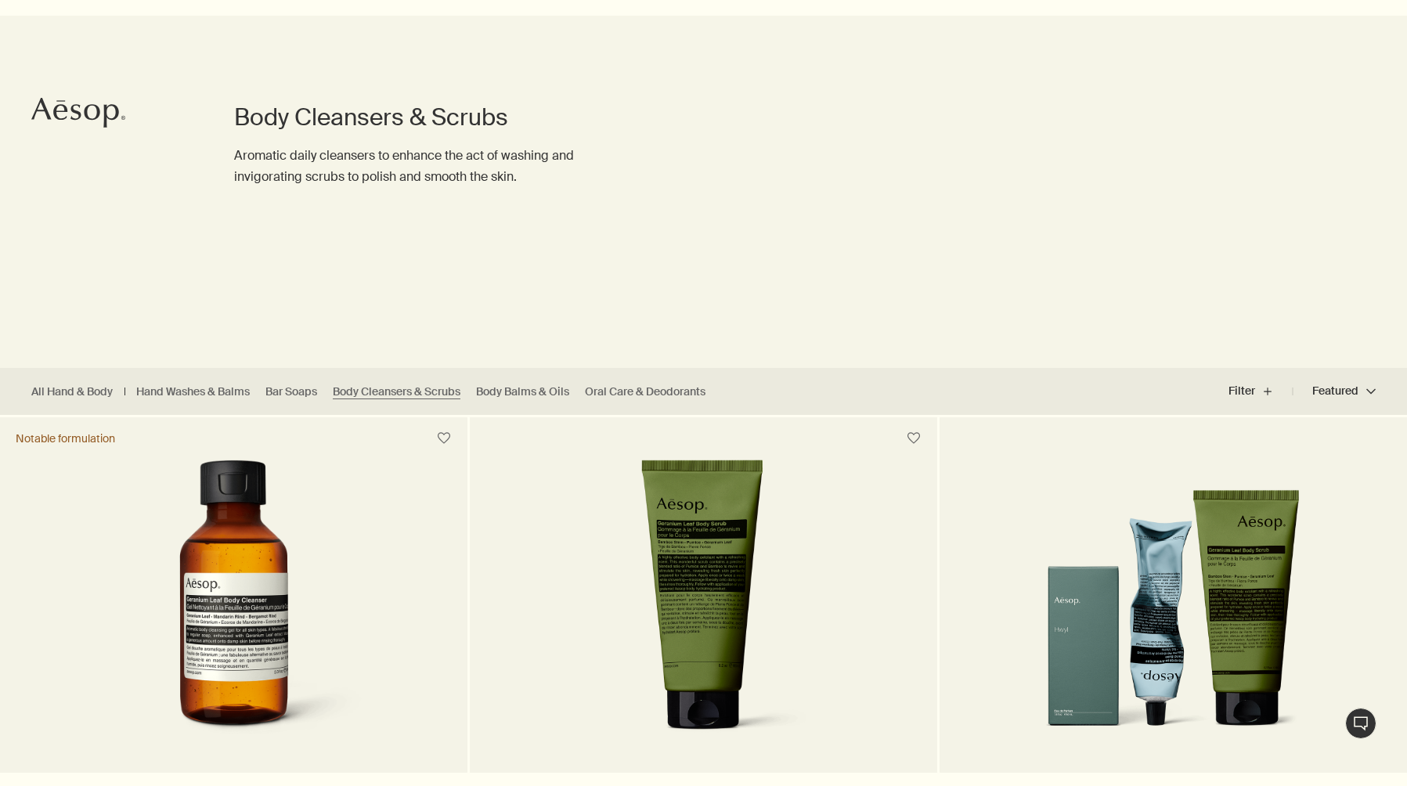
scroll to position [404, 0]
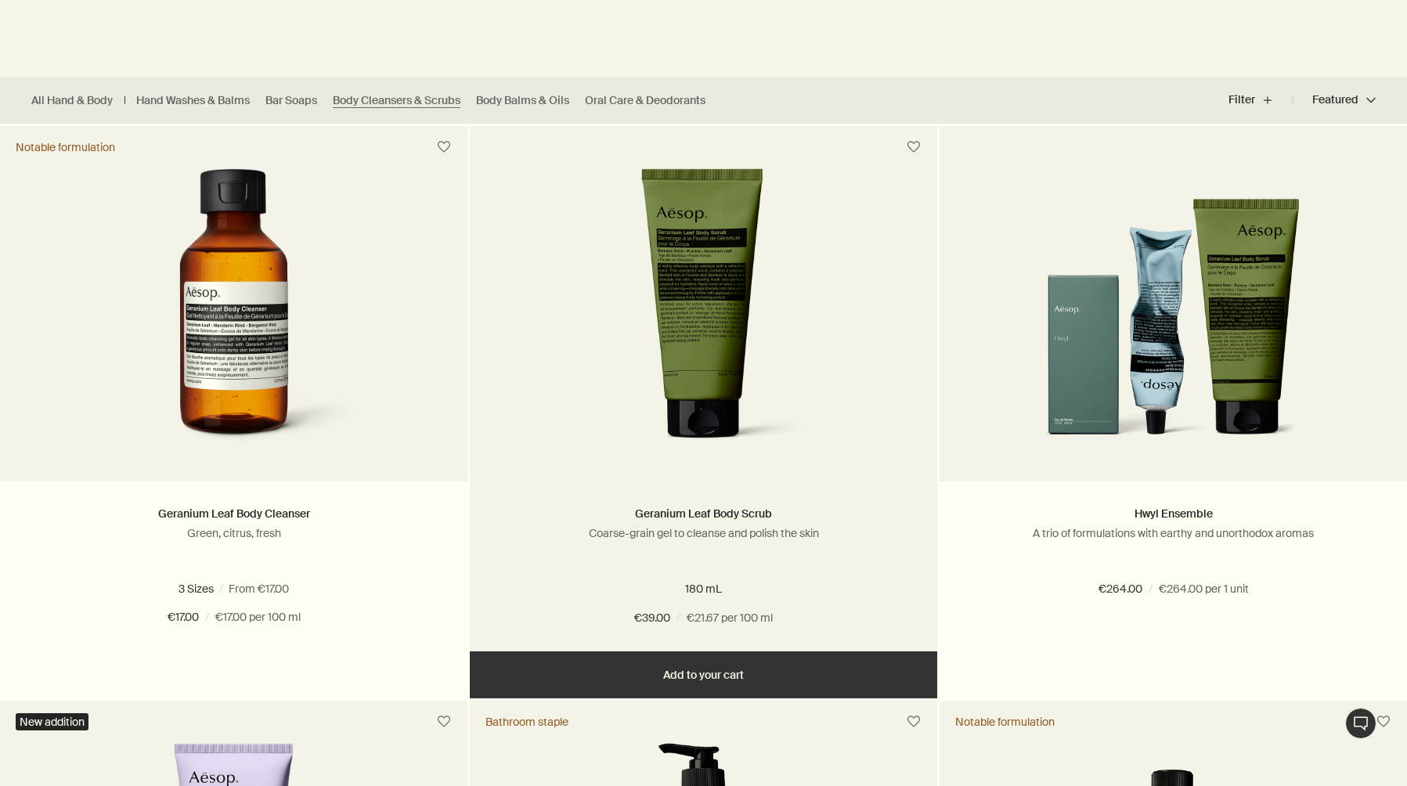
click at [682, 683] on button "Add Add to your cart" at bounding box center [703, 674] width 467 height 47
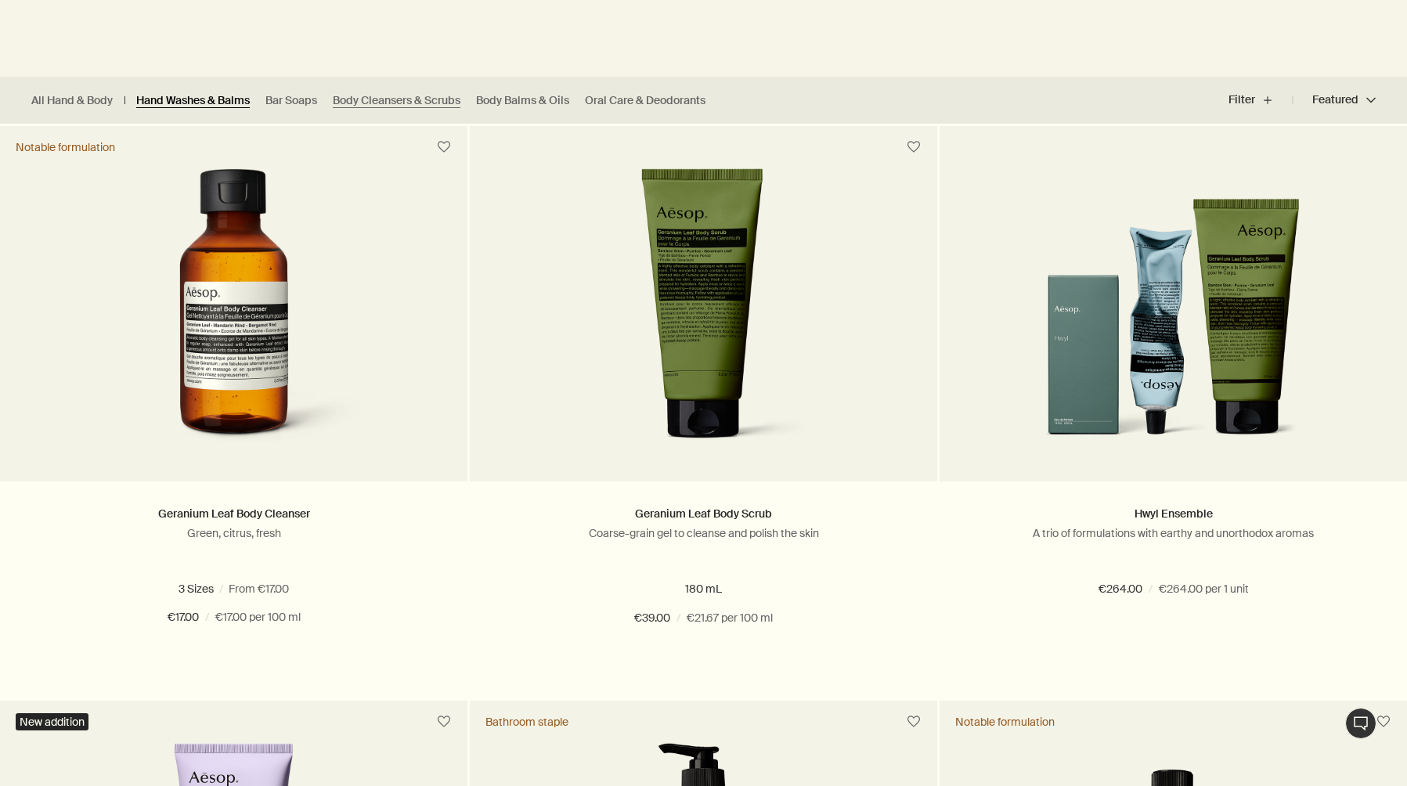
click at [206, 102] on link "Hand Washes & Balms" at bounding box center [193, 100] width 114 height 15
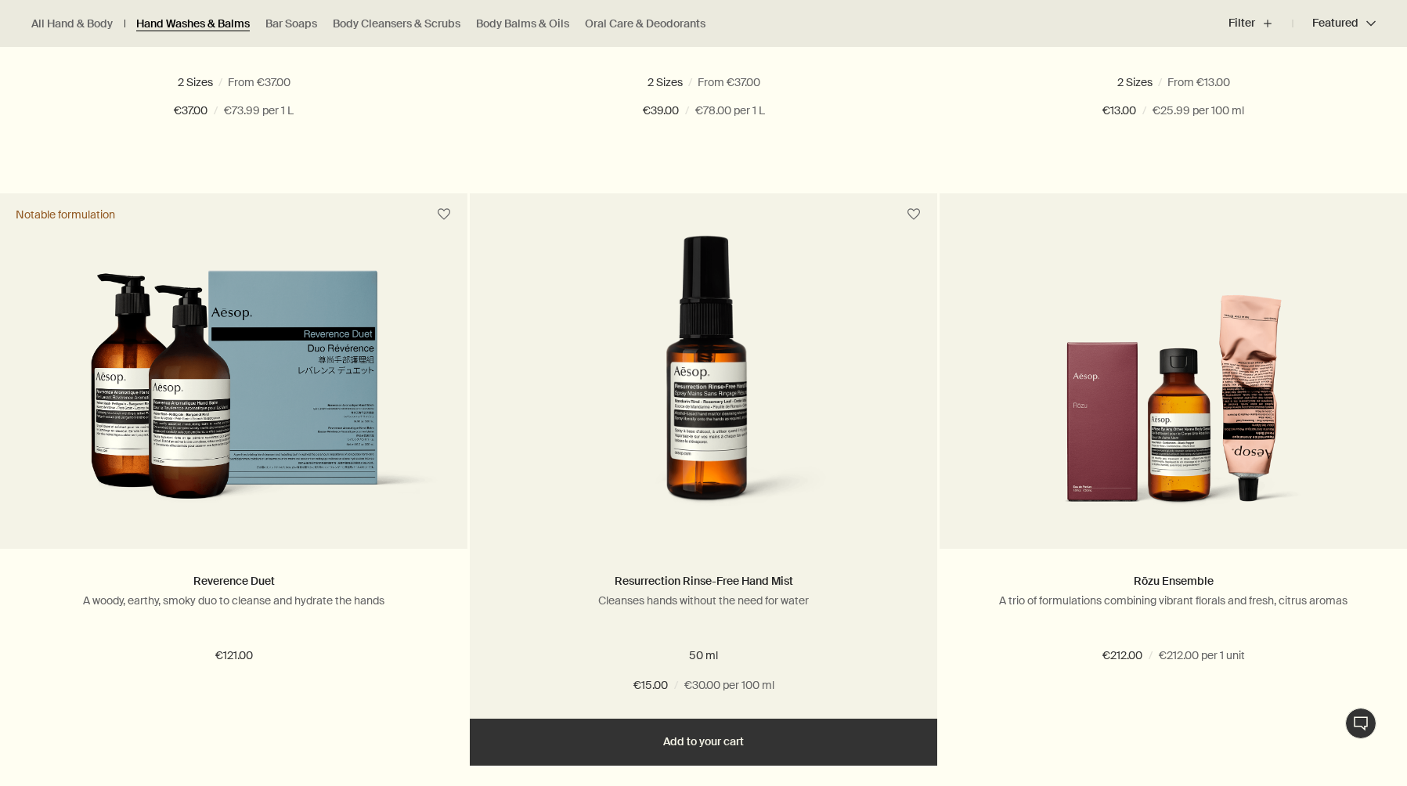
scroll to position [1486, 0]
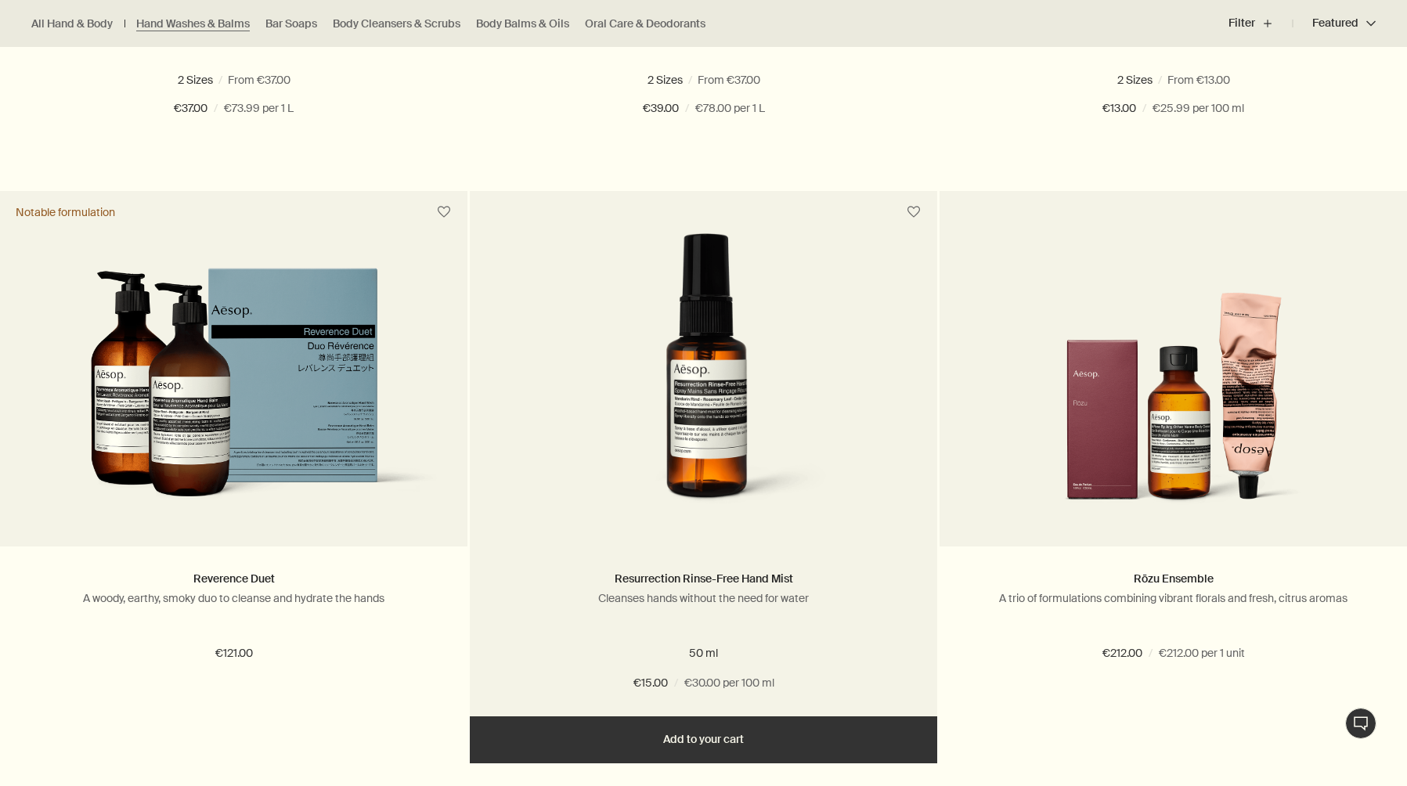
click at [744, 736] on button "Add Add to your cart" at bounding box center [703, 739] width 467 height 47
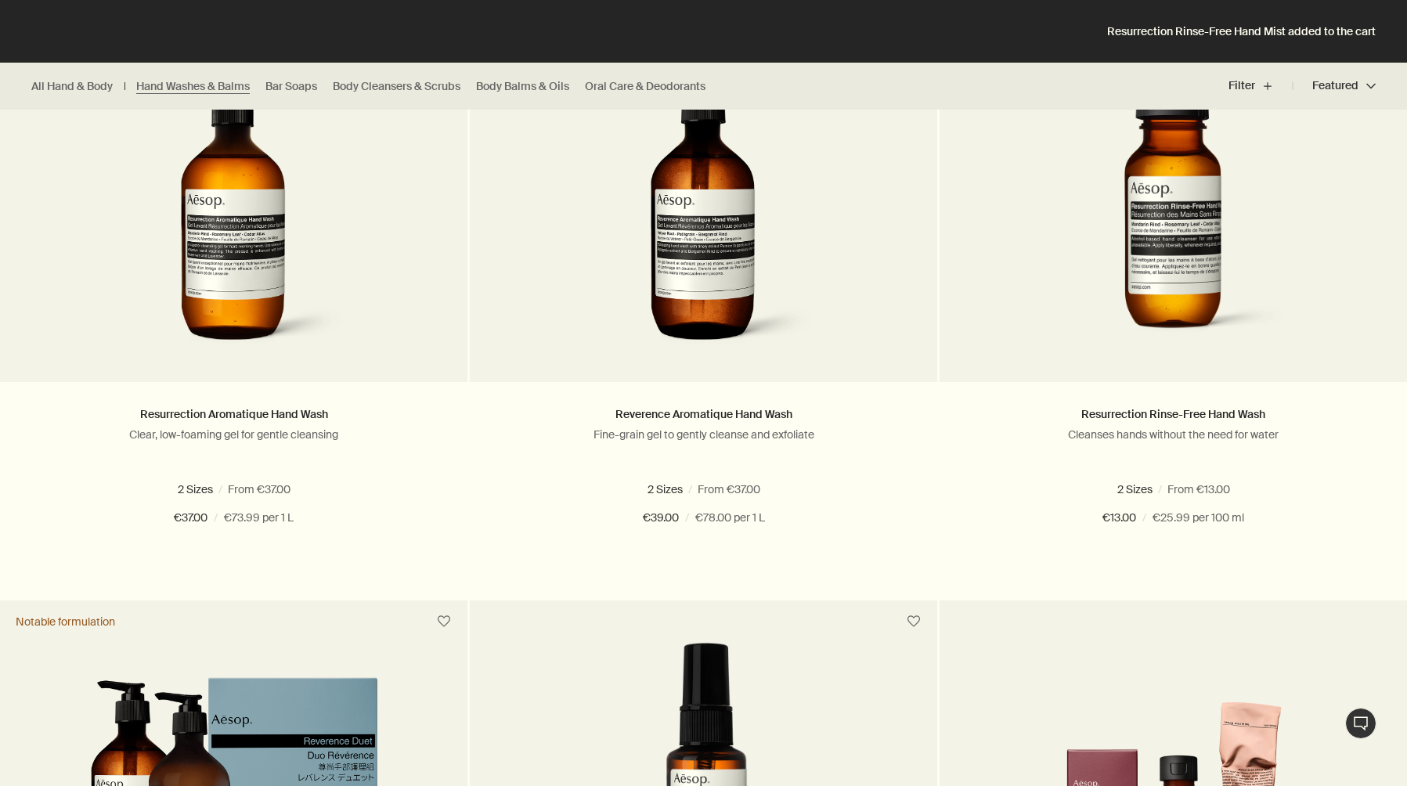
scroll to position [1066, 0]
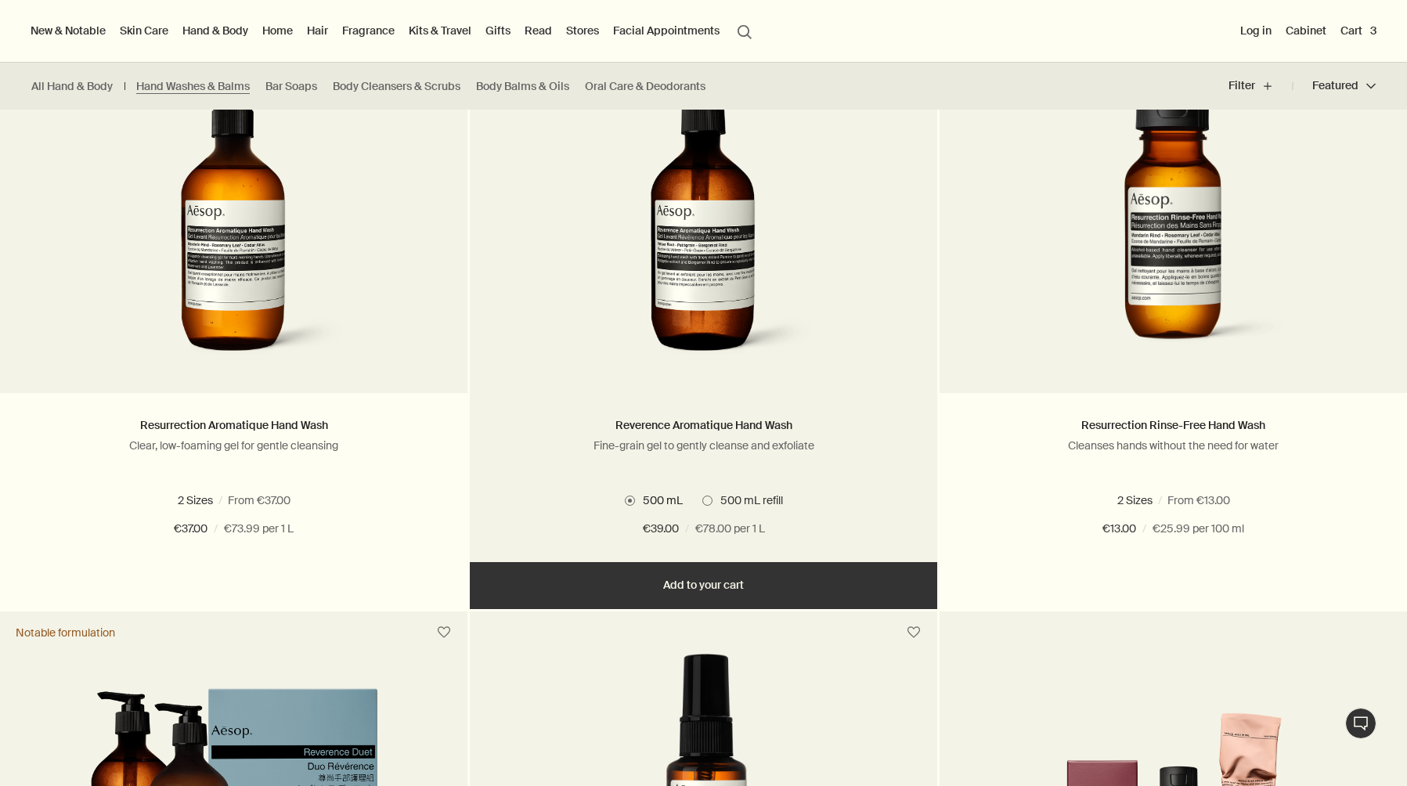
click at [671, 587] on button "Add Add to your cart" at bounding box center [703, 585] width 467 height 47
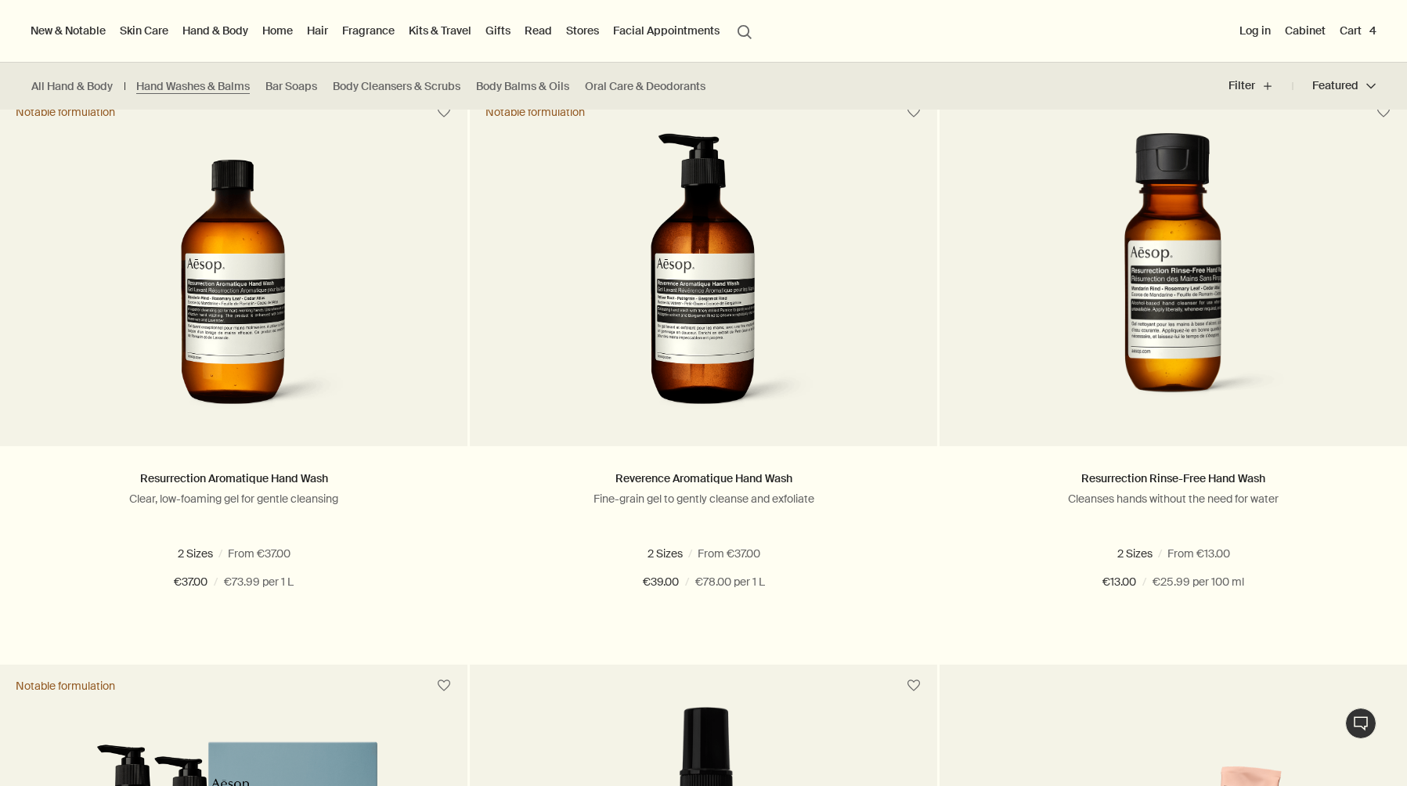
scroll to position [983, 0]
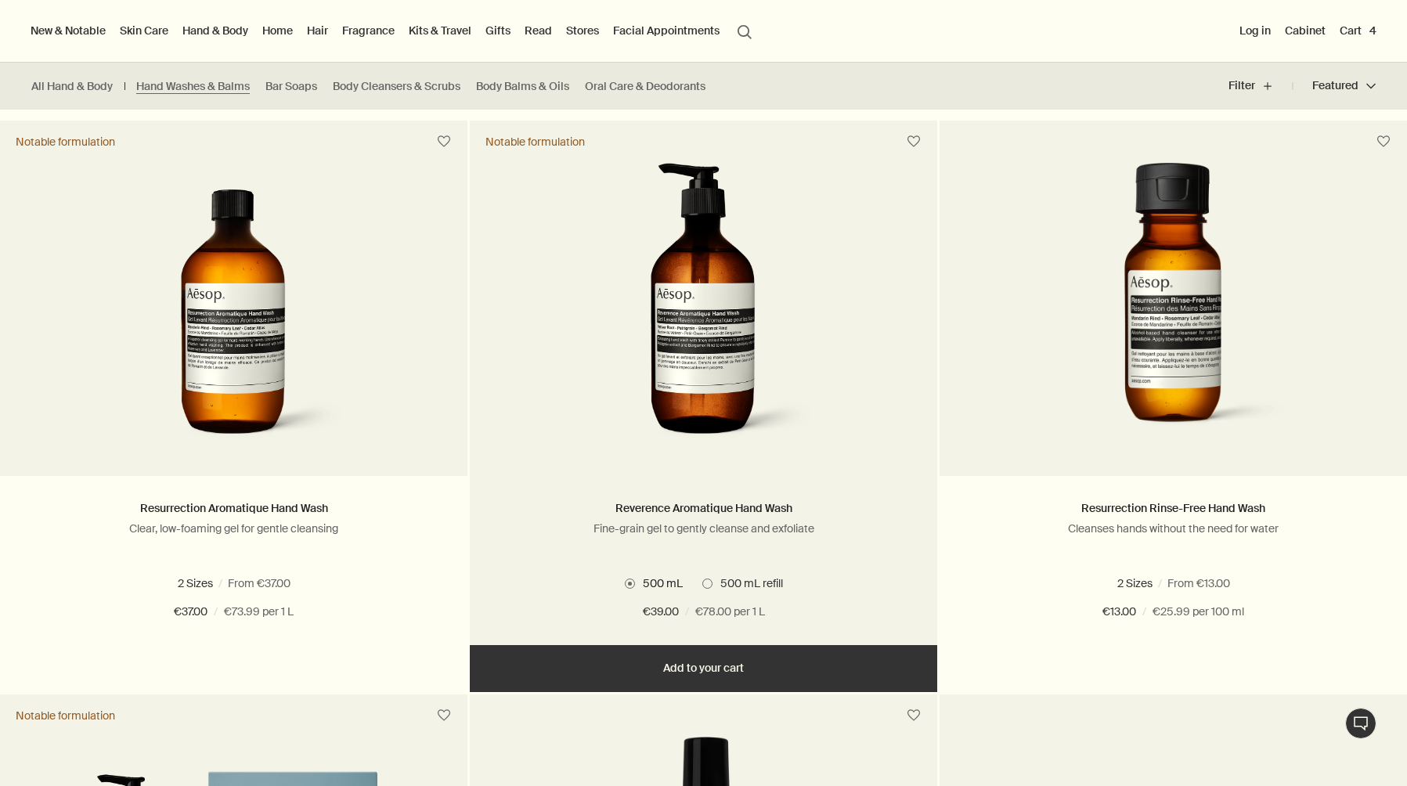
click at [698, 662] on button "Added Added to your cart Add Add to your cart" at bounding box center [703, 668] width 467 height 47
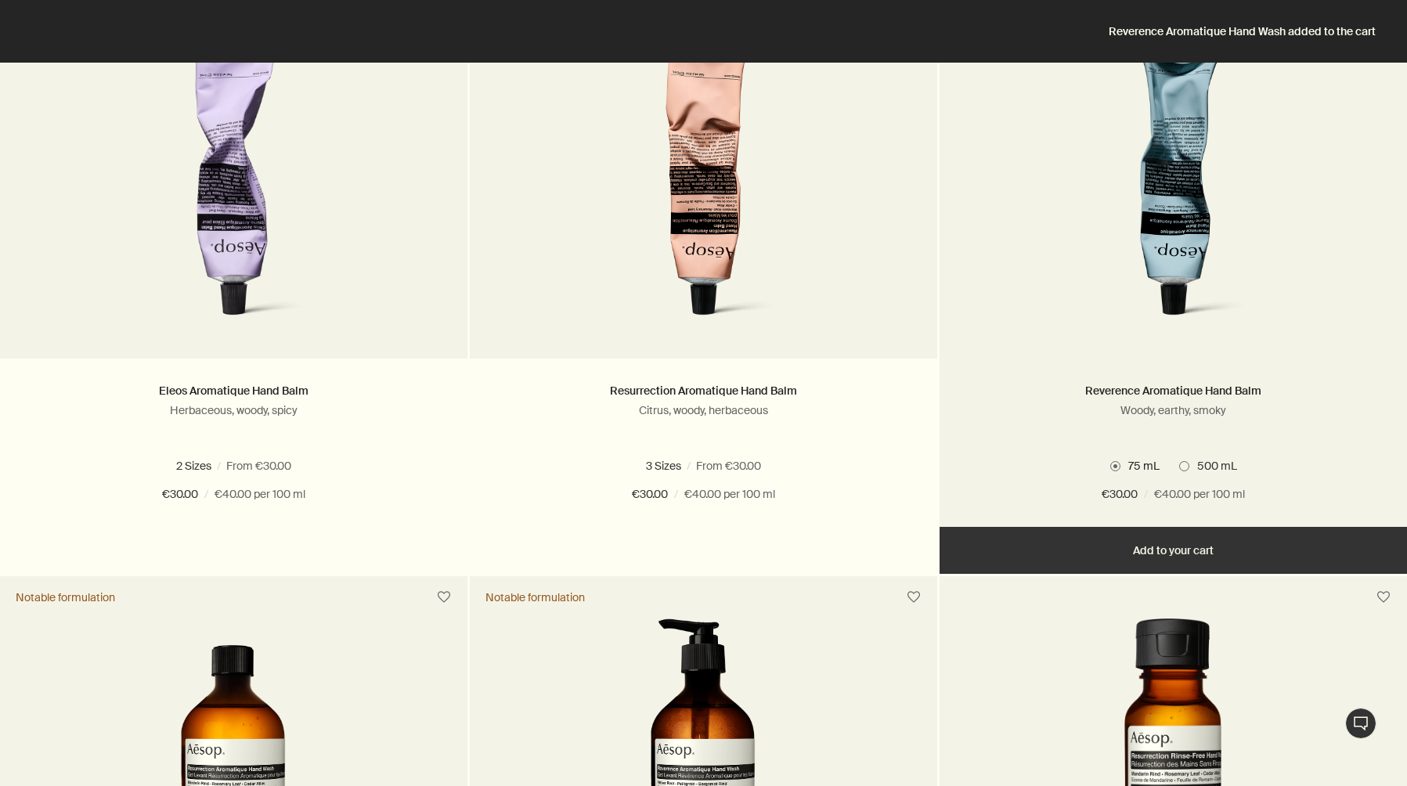
scroll to position [477, 0]
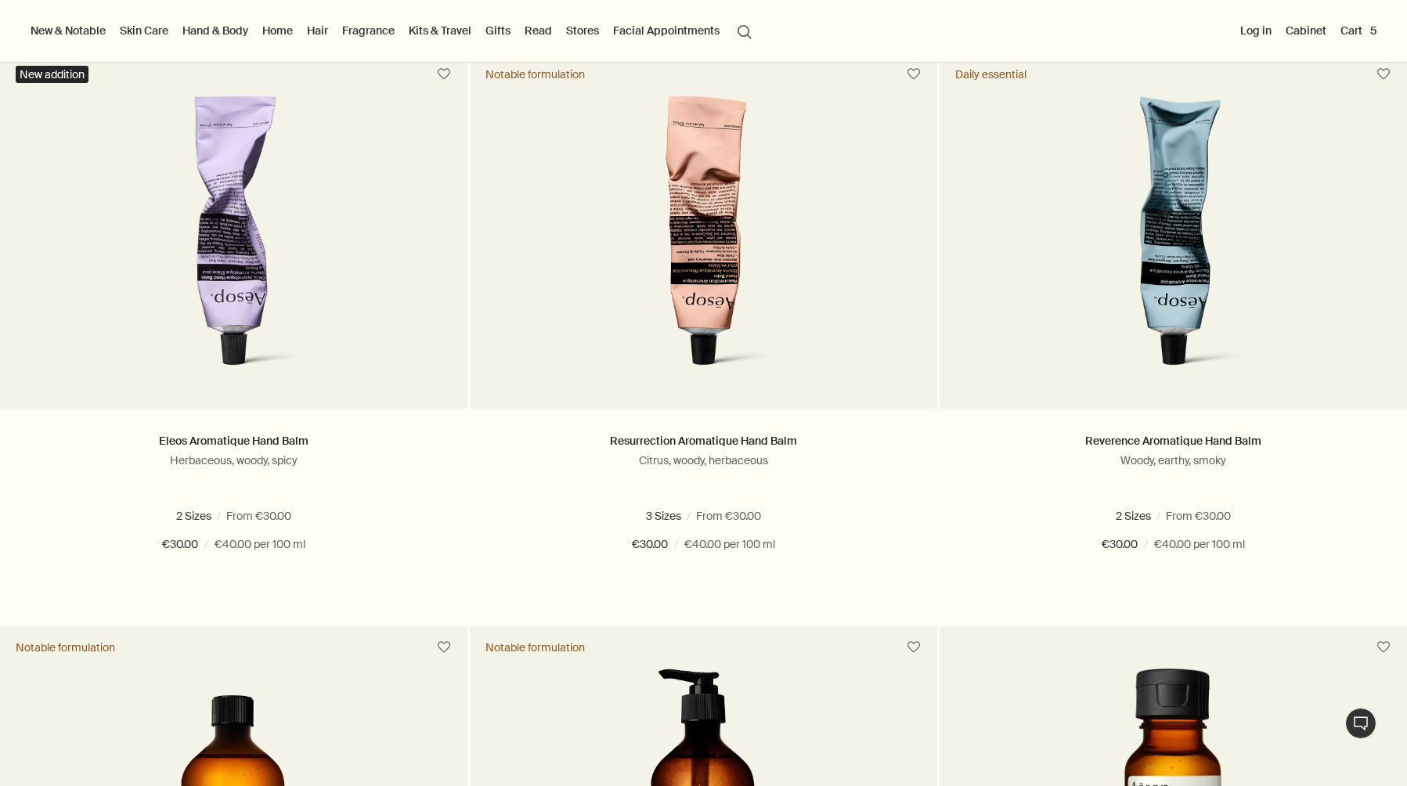
click at [1369, 26] on button "Cart 5" at bounding box center [1358, 30] width 42 height 20
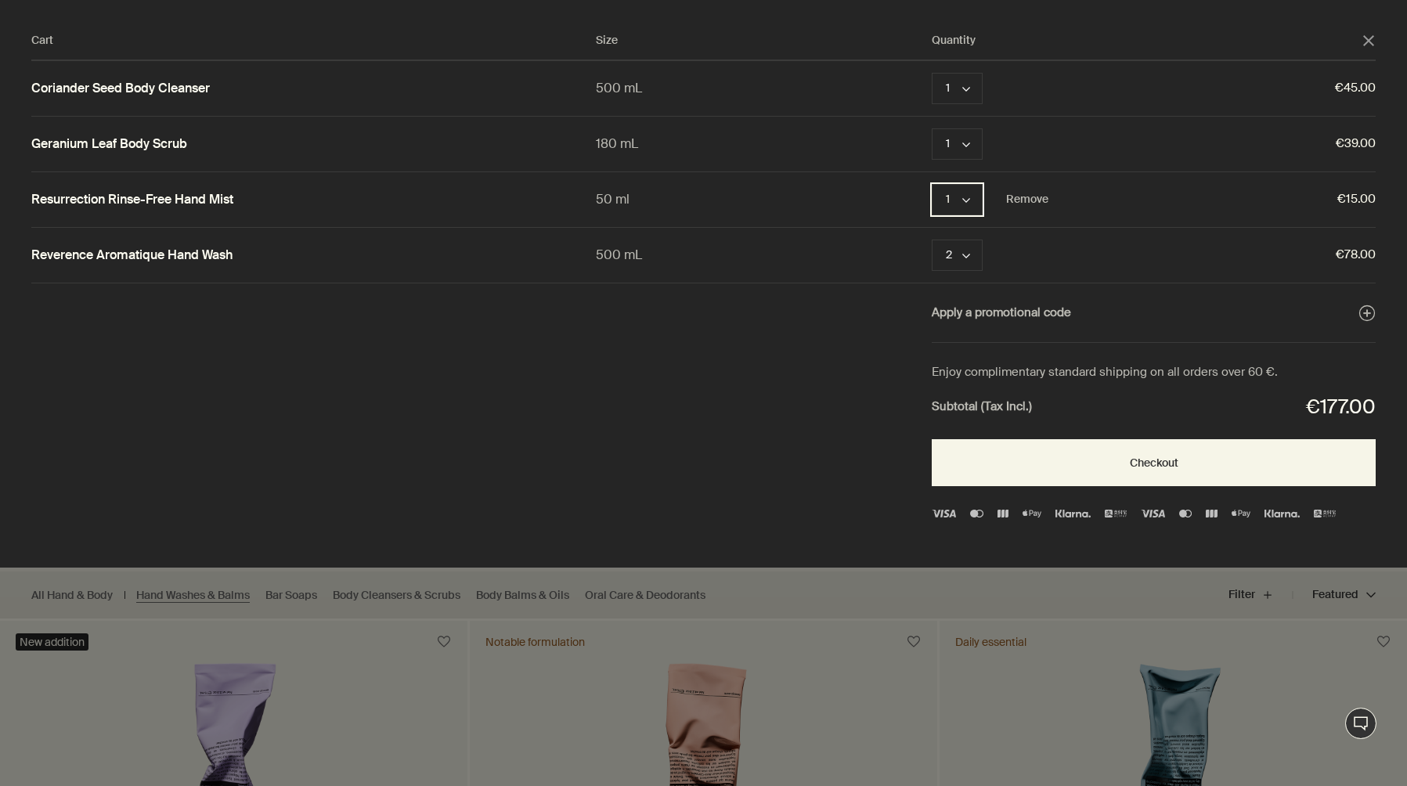
click at [958, 206] on button "1 chevron" at bounding box center [957, 199] width 51 height 31
click at [955, 230] on button "2" at bounding box center [958, 236] width 51 height 35
click at [792, 608] on div "Cart" at bounding box center [703, 393] width 1407 height 786
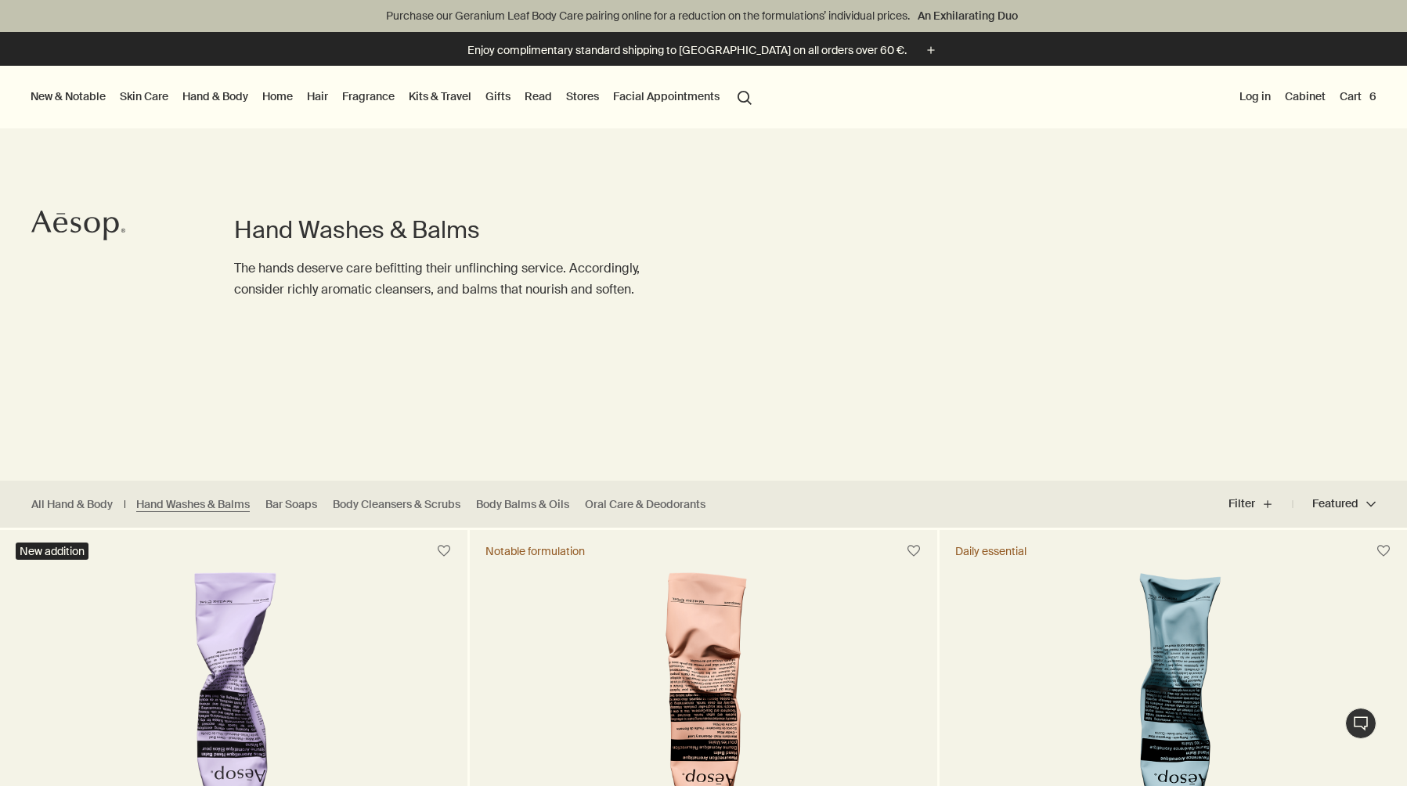
click at [1361, 92] on button "Cart 6" at bounding box center [1357, 96] width 43 height 20
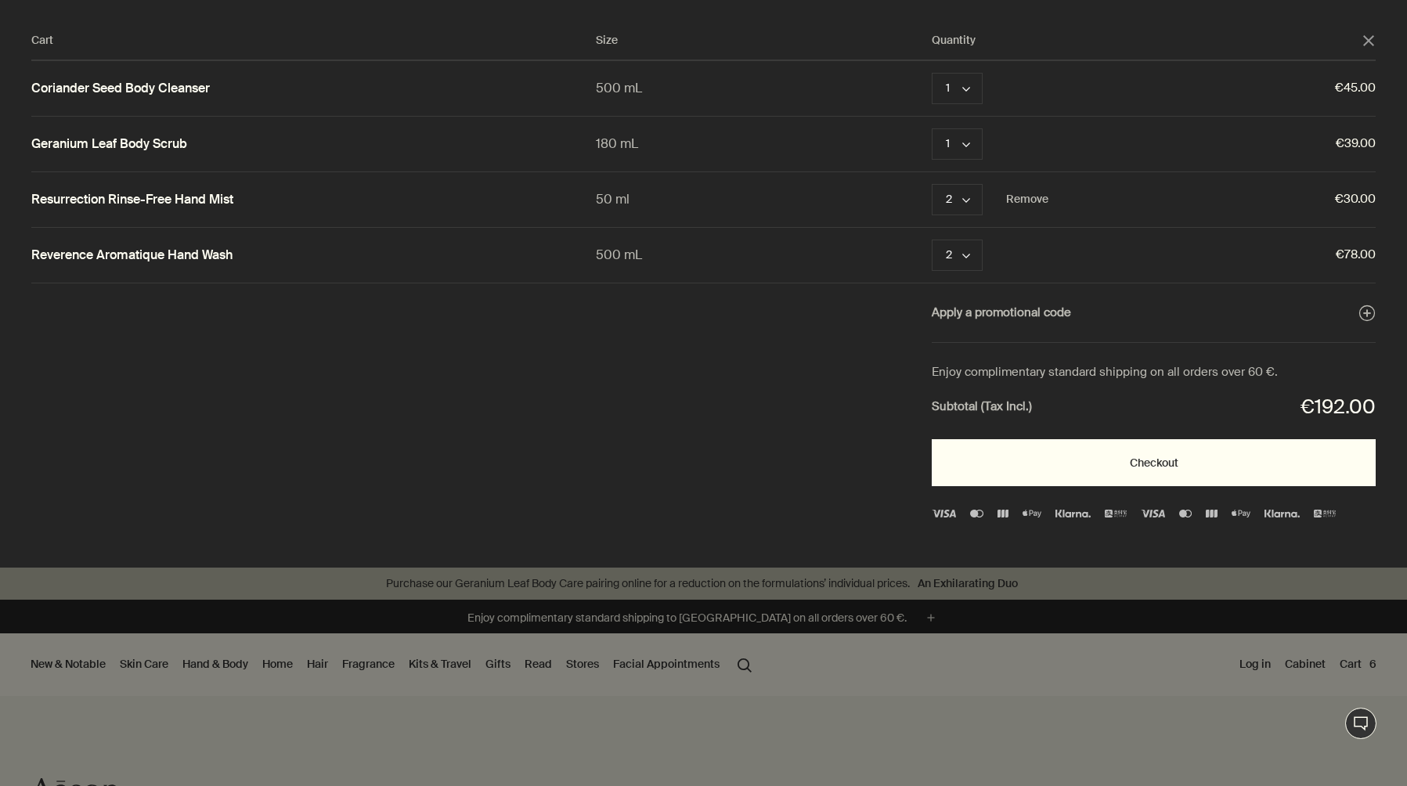
click at [1064, 459] on button "Checkout" at bounding box center [1154, 462] width 444 height 47
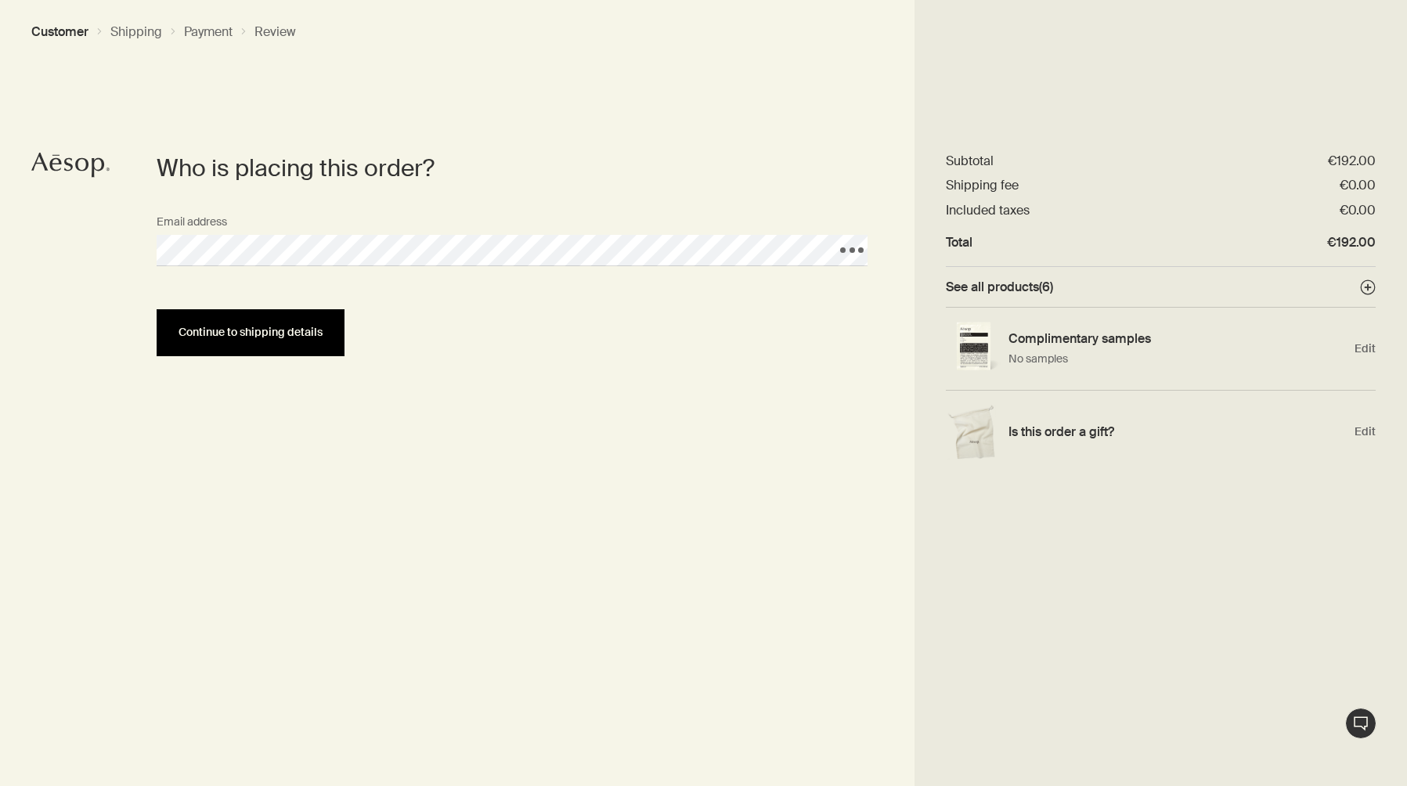
click at [197, 321] on button "Continue to shipping details" at bounding box center [251, 332] width 188 height 47
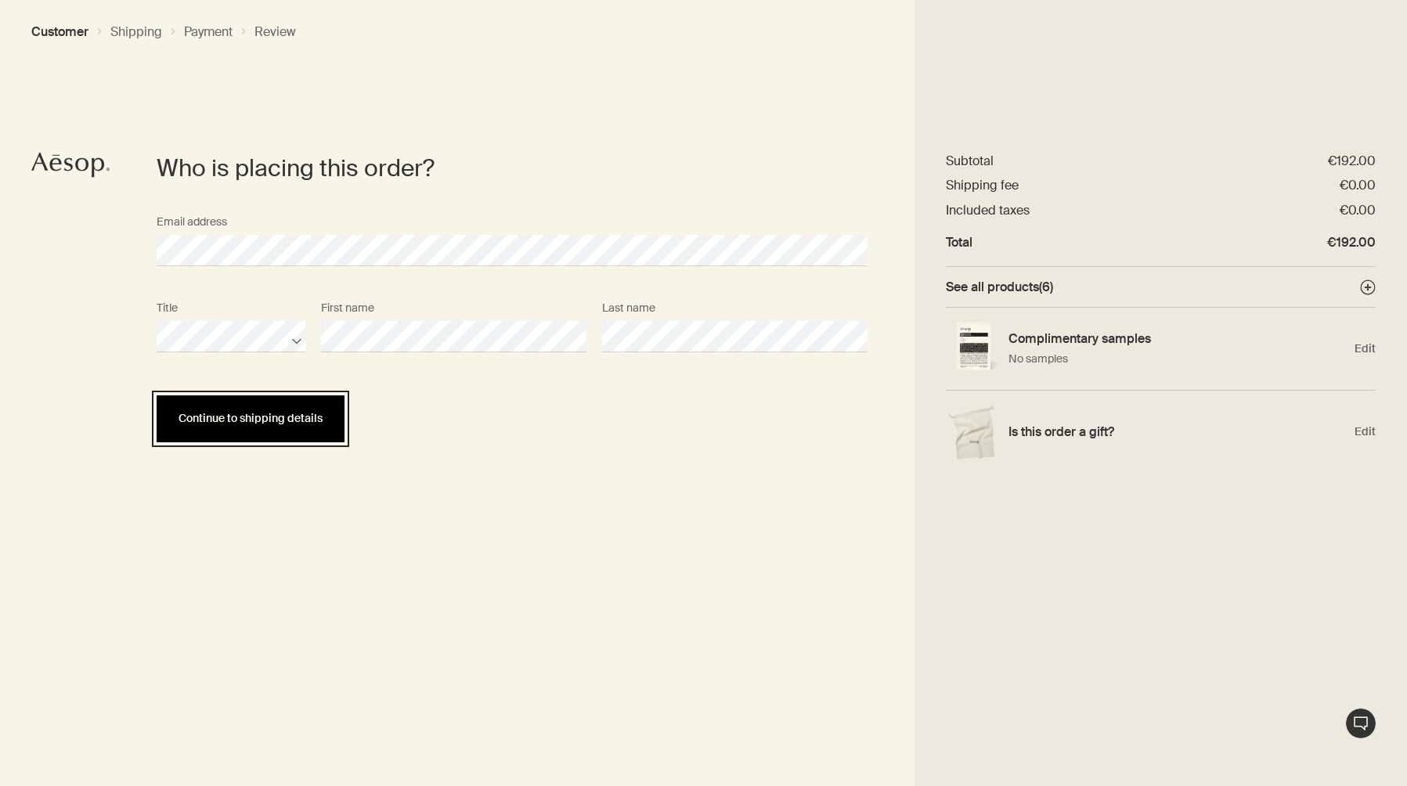
click at [215, 431] on button "Continue to shipping details" at bounding box center [251, 418] width 188 height 47
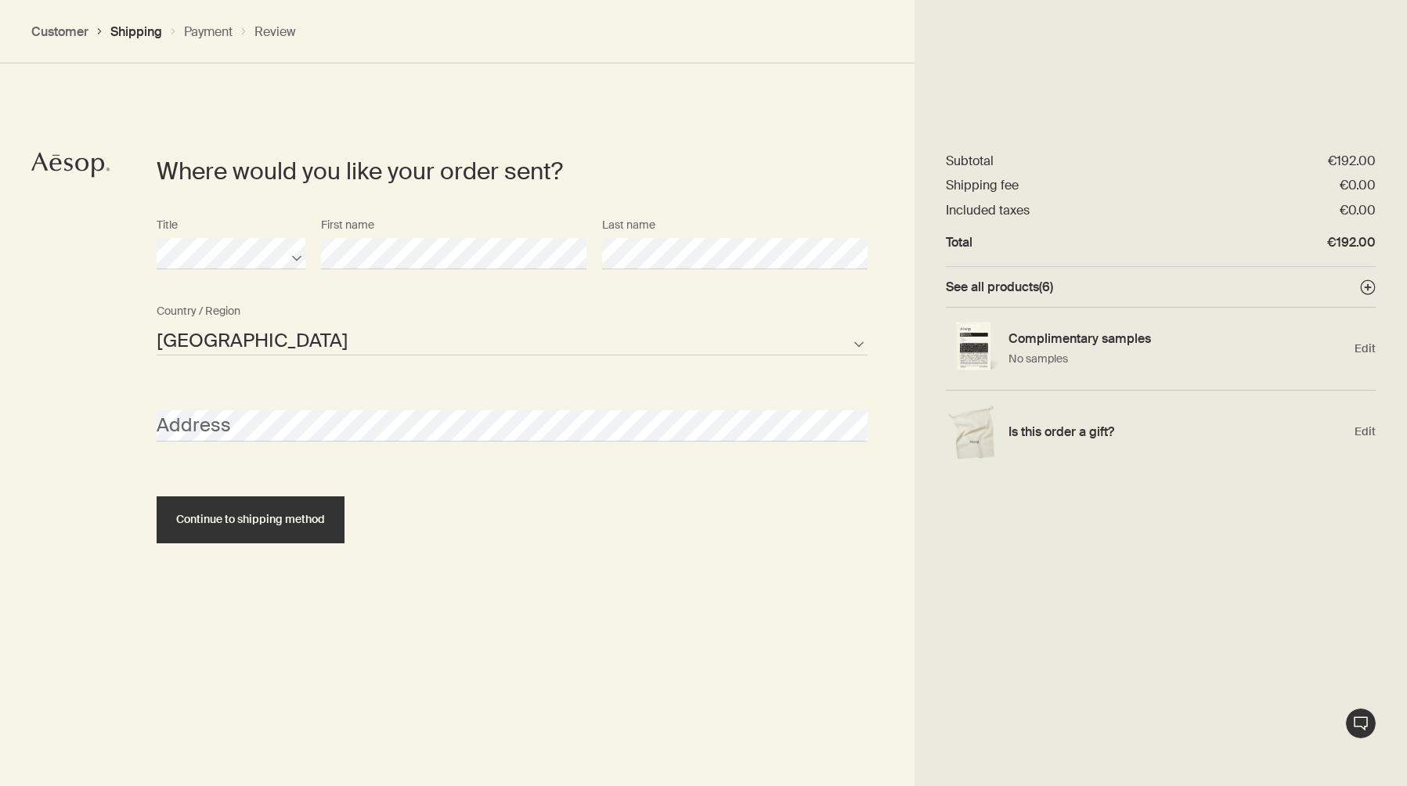
scroll to position [351, 0]
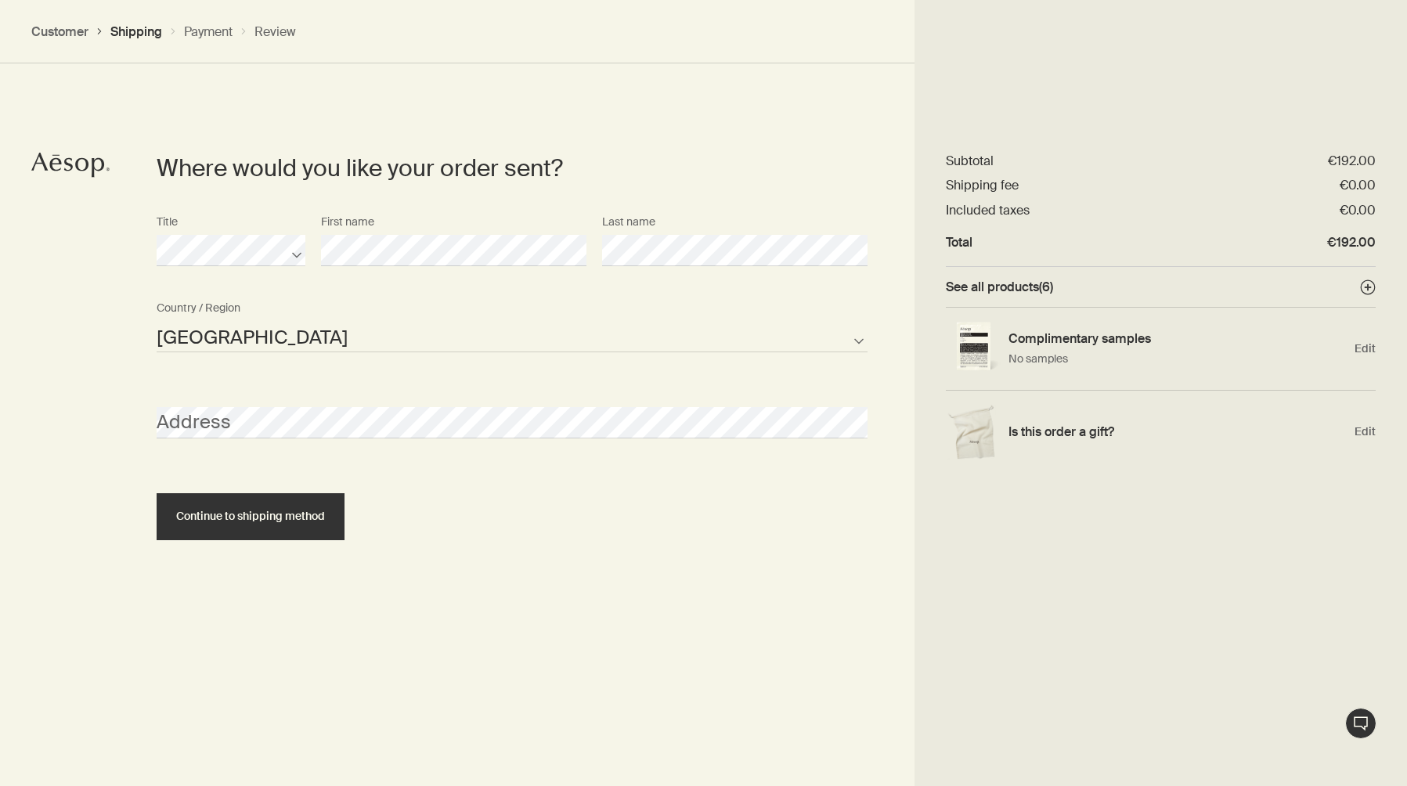
click at [290, 336] on select "[GEOGRAPHIC_DATA] [GEOGRAPHIC_DATA] [GEOGRAPHIC_DATA] [GEOGRAPHIC_DATA] [GEOGRA…" at bounding box center [512, 336] width 711 height 31
select select "PT"
click at [478, 556] on section "Where would you like your order sent? Title First name Last name [GEOGRAPHIC_DA…" at bounding box center [512, 442] width 805 height 786
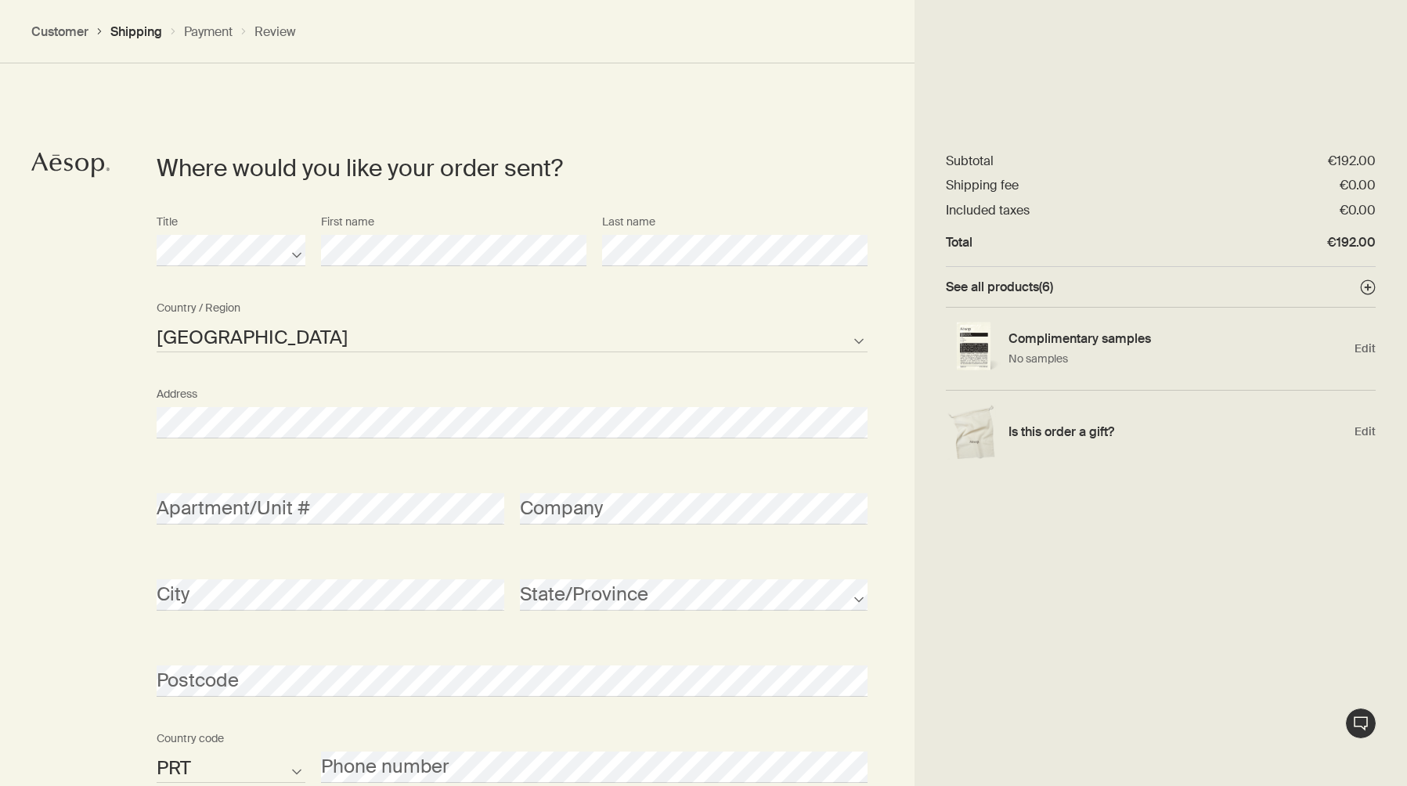
click at [63, 530] on div "Where would you like your order sent? Title First name Last name [GEOGRAPHIC_DA…" at bounding box center [703, 519] width 1407 height 940
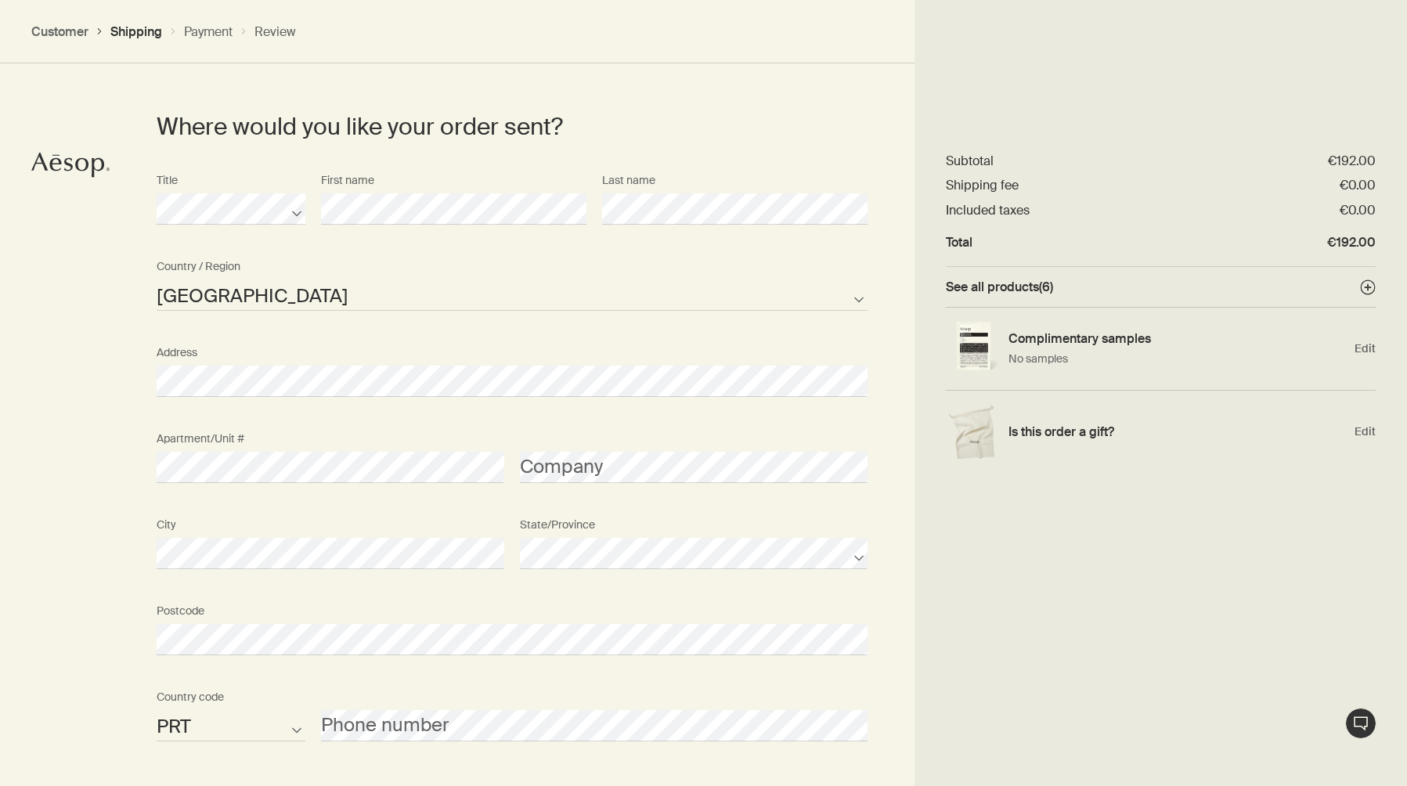
scroll to position [554, 0]
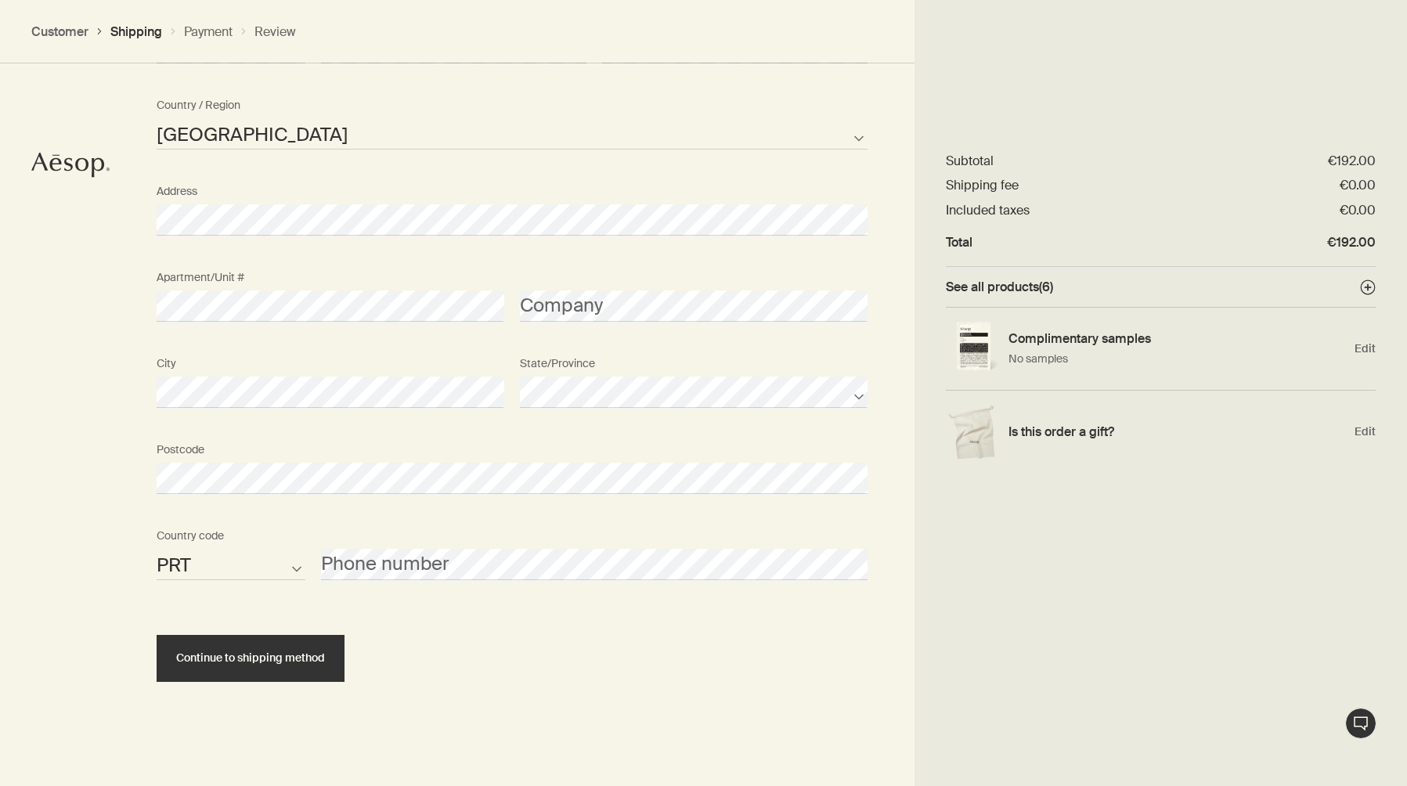
click at [207, 559] on select "AFG ALB DZA ASM AND AGO AIA ATA ATG ARG ARM ABW AUS AUT AZE BHS BHR BGD BRB BLR…" at bounding box center [231, 564] width 149 height 31
select select "DE"
click at [230, 572] on select "AFG ALB DZA ASM AND AGO AIA ATA ATG ARG ARM ABW AUS AUT AZE BHS BHR BGD BRB BLR…" at bounding box center [231, 564] width 149 height 31
click at [390, 627] on div "Continue to shipping method" at bounding box center [512, 645] width 711 height 74
click at [298, 572] on select "AFG ALB DZA ASM AND AGO AIA ATA ATG ARG ARM ABW AUS AUT AZE BHS BHR BGD BRB BLR…" at bounding box center [231, 564] width 149 height 31
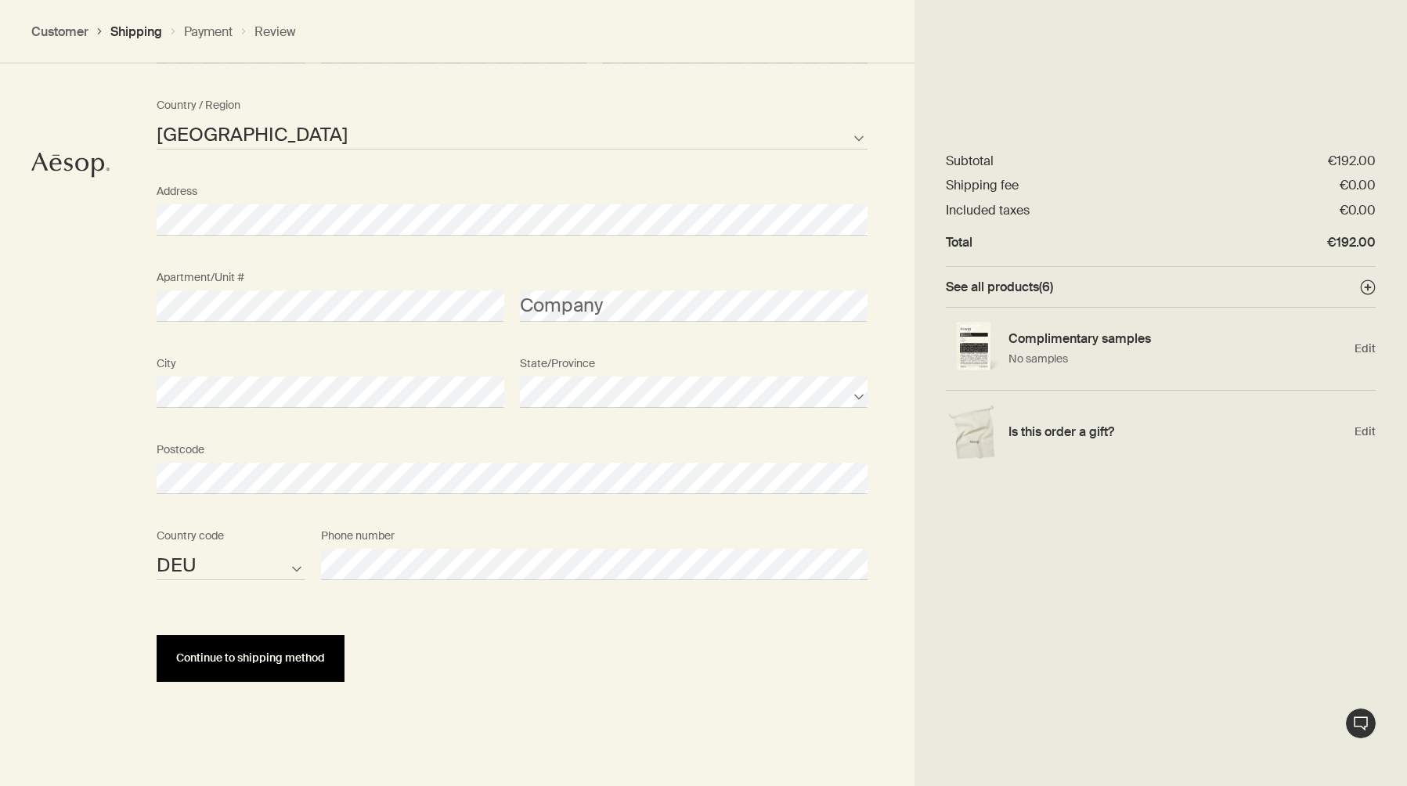
click at [303, 658] on span "Continue to shipping method" at bounding box center [250, 658] width 149 height 12
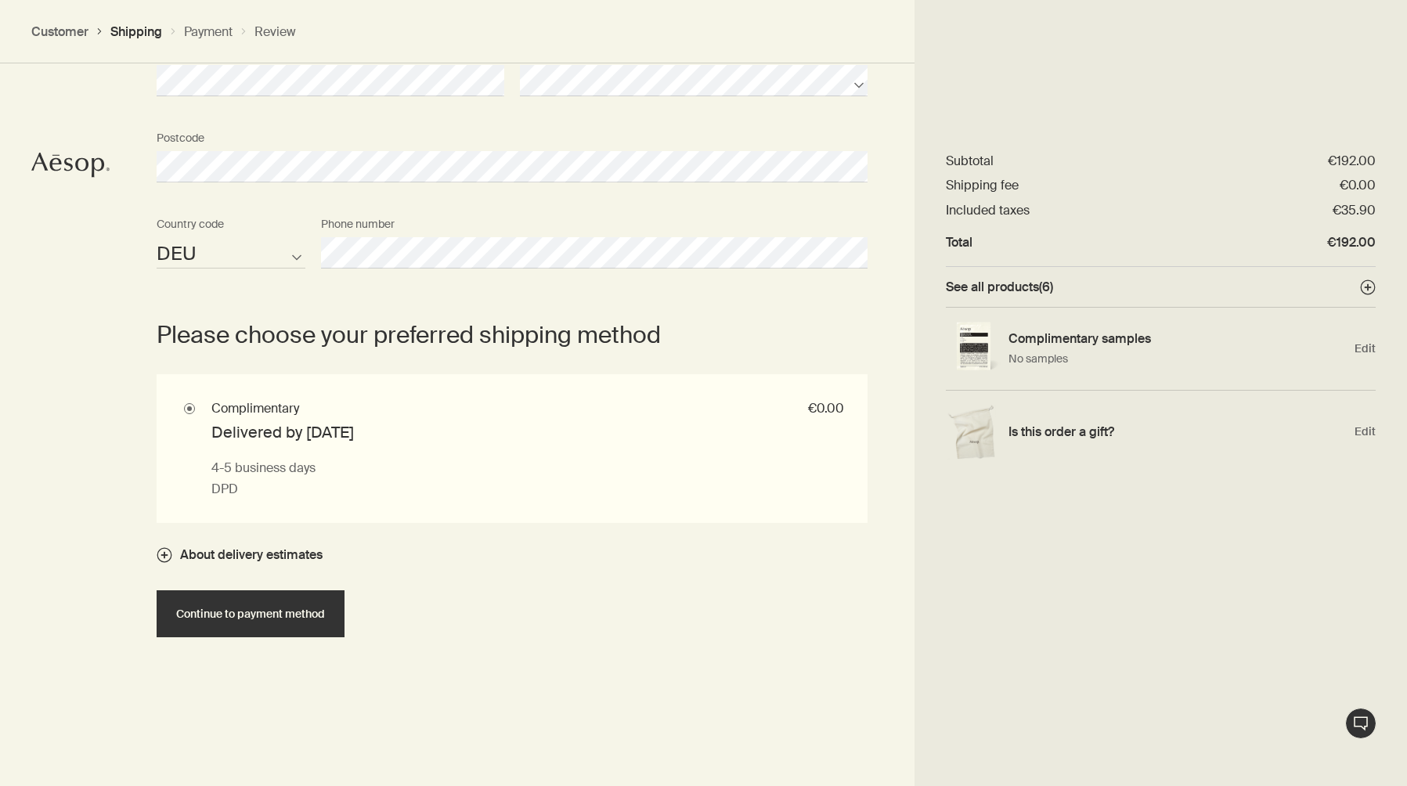
scroll to position [908, 0]
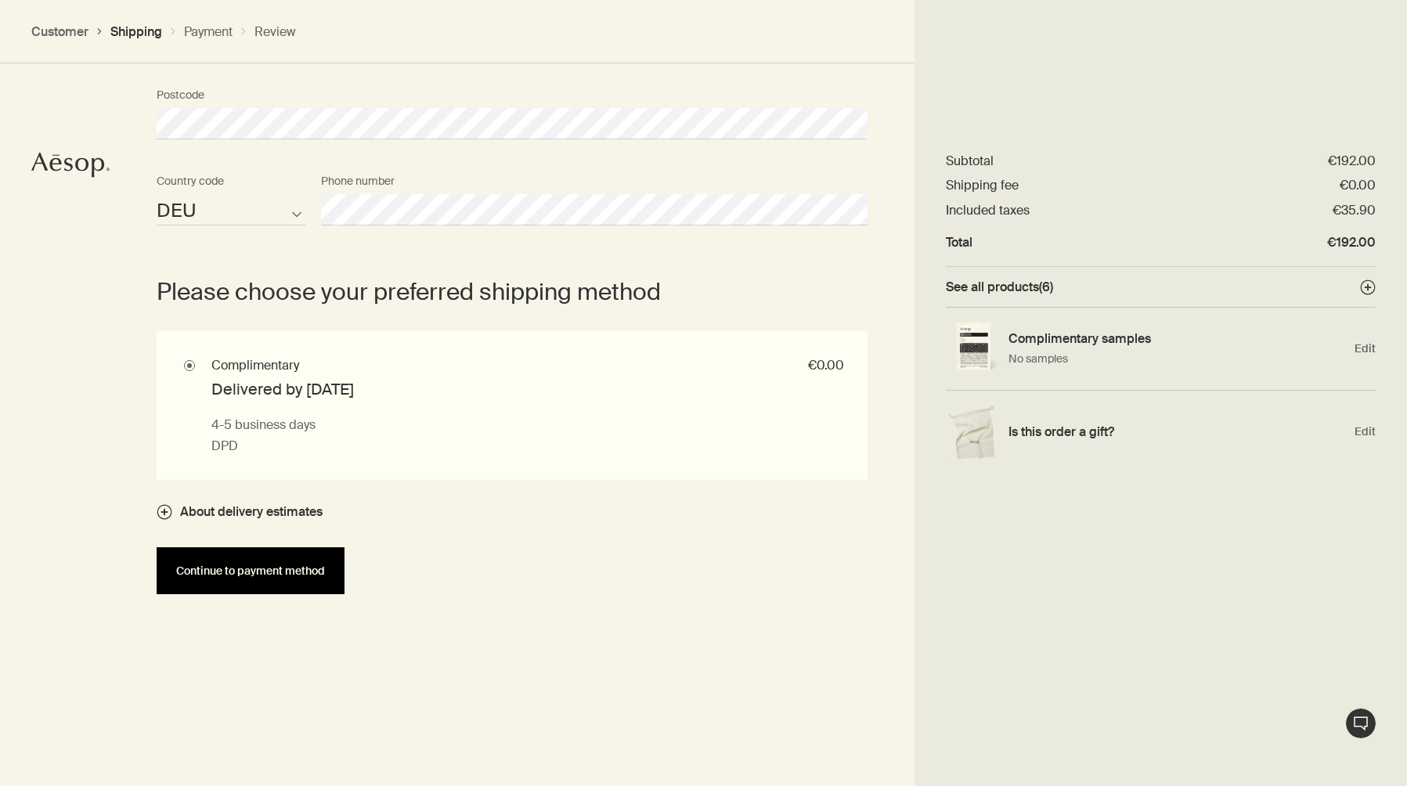
click at [299, 573] on span "Continue to payment method" at bounding box center [250, 571] width 149 height 12
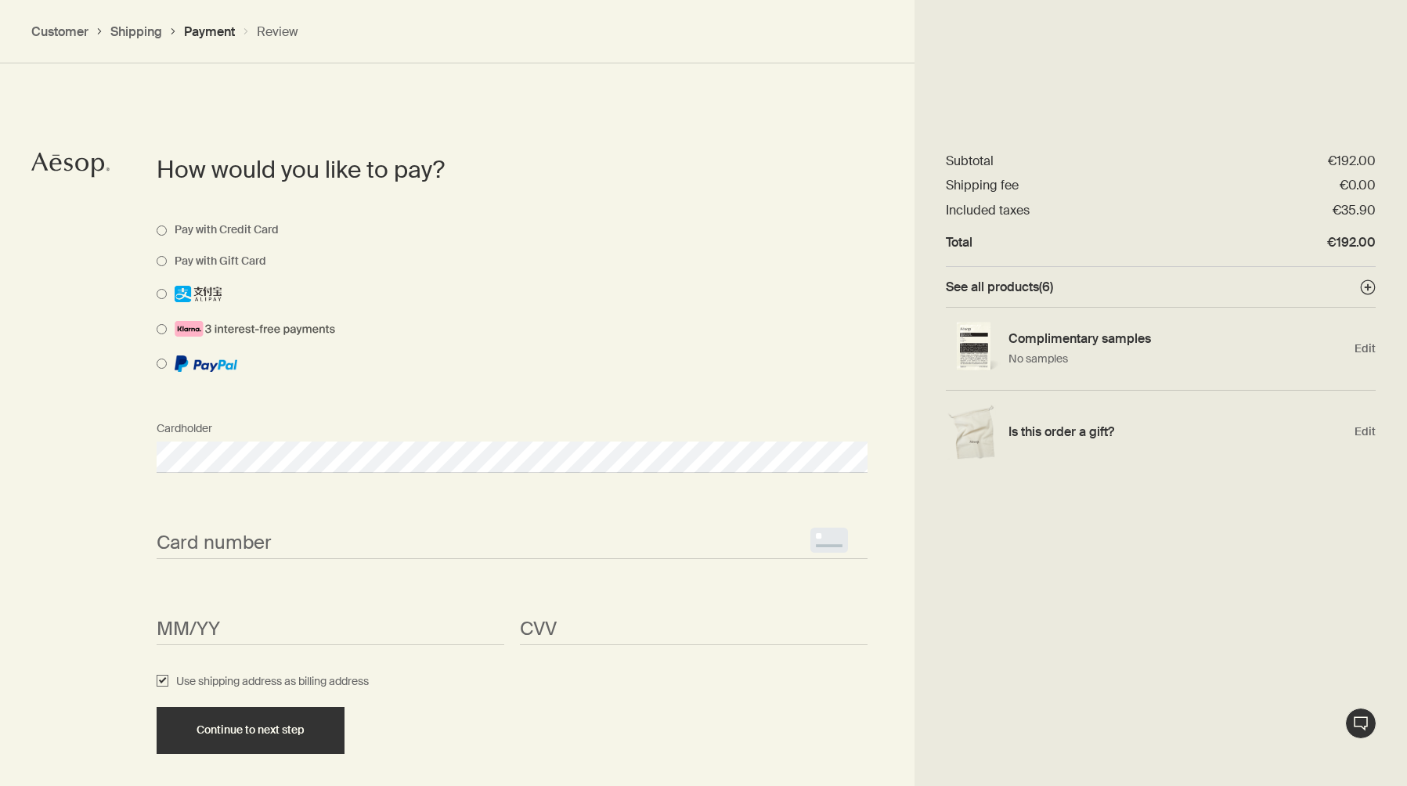
scroll to position [784, 0]
click at [272, 511] on div "Card number <p>Your browser does not support iframes.</p>" at bounding box center [512, 528] width 727 height 59
click at [264, 553] on span "<p>Your browser does not support iframes.</p>" at bounding box center [512, 542] width 711 height 31
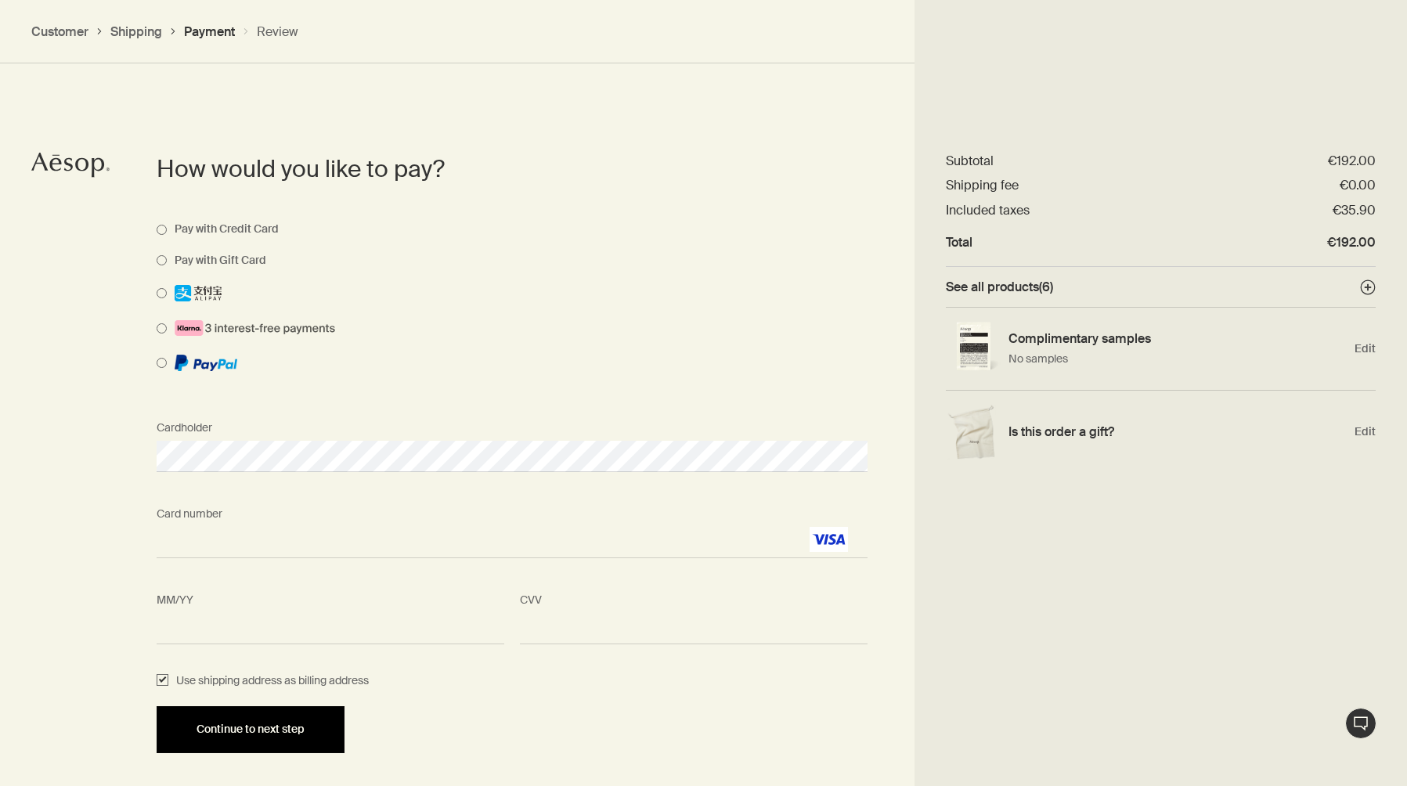
click at [298, 726] on span "Continue to next step" at bounding box center [251, 729] width 108 height 12
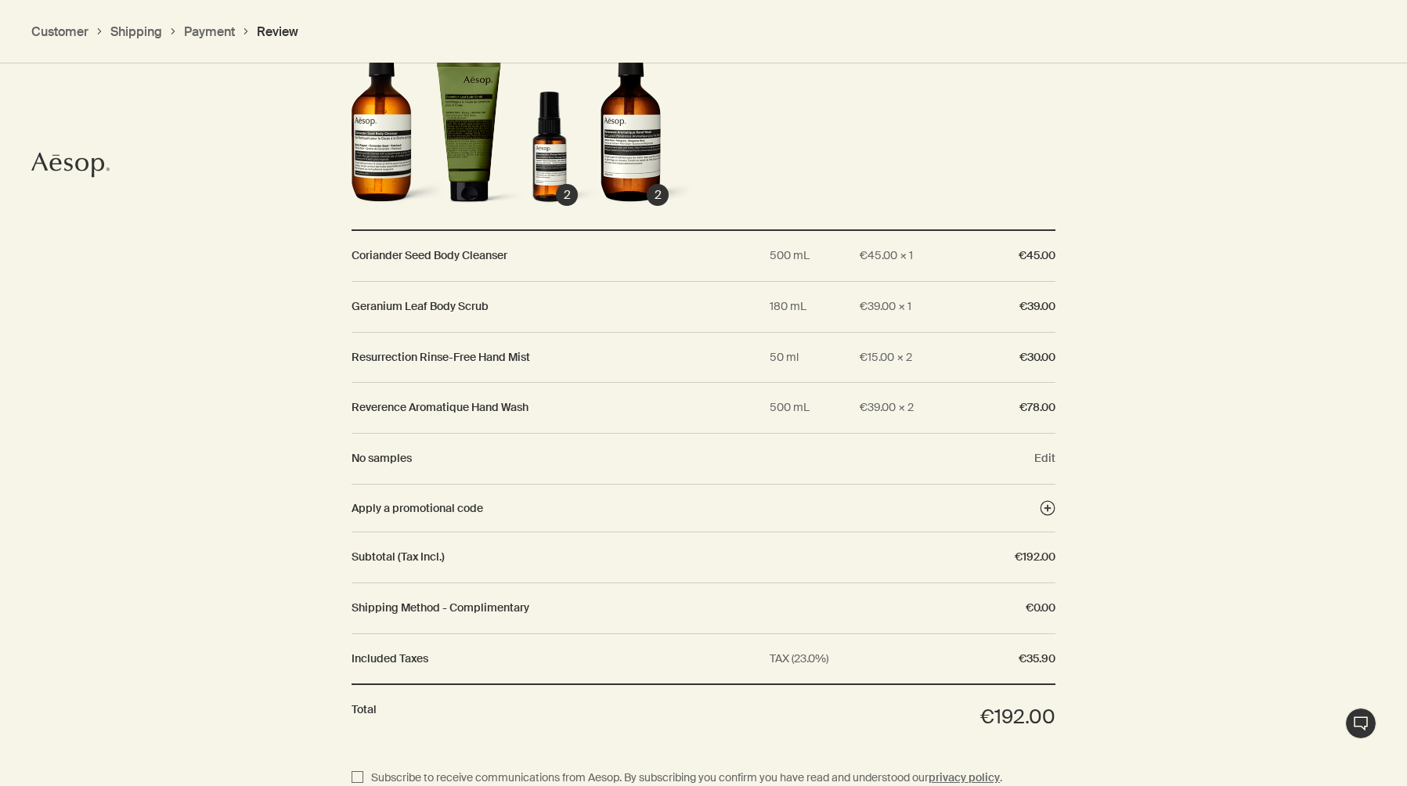
scroll to position [1434, 0]
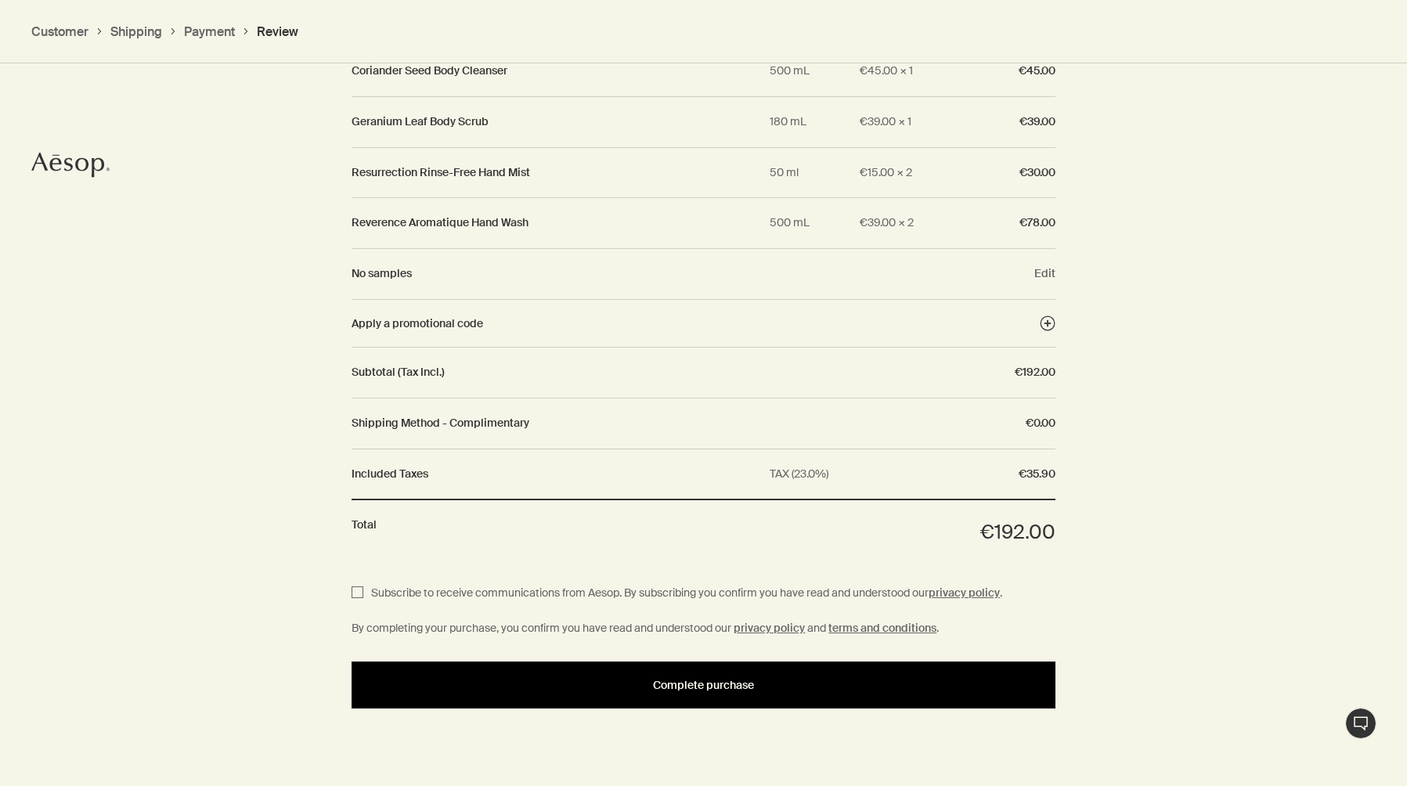
click at [747, 692] on button "Complete purchase" at bounding box center [704, 685] width 704 height 47
